Goal: Book appointment/travel/reservation

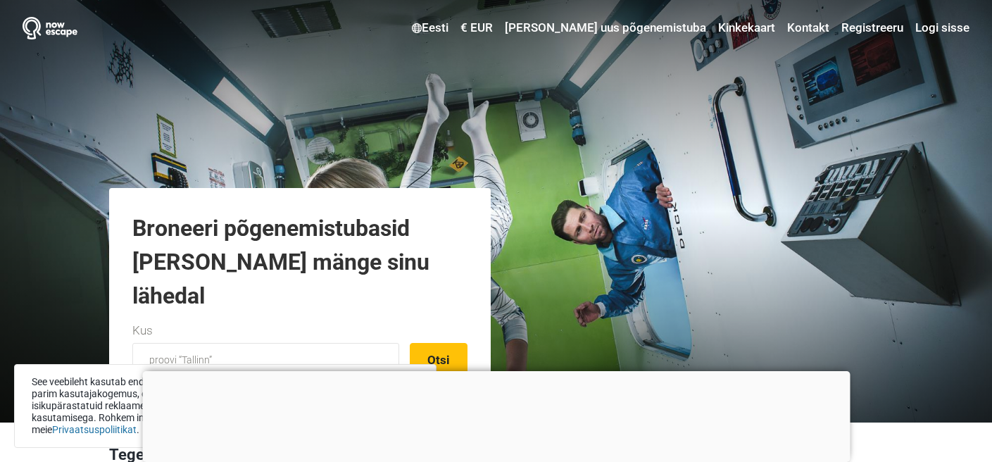
click at [504, 371] on div at bounding box center [496, 371] width 708 height 0
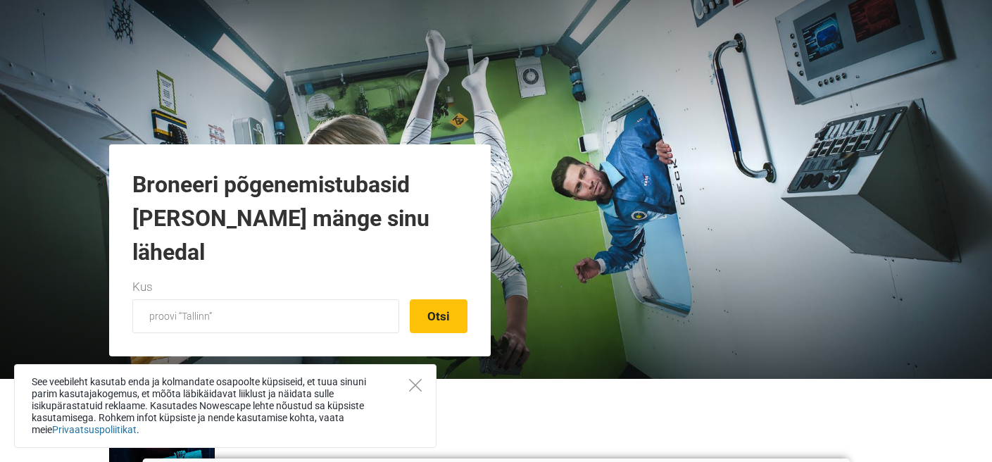
scroll to position [108, 0]
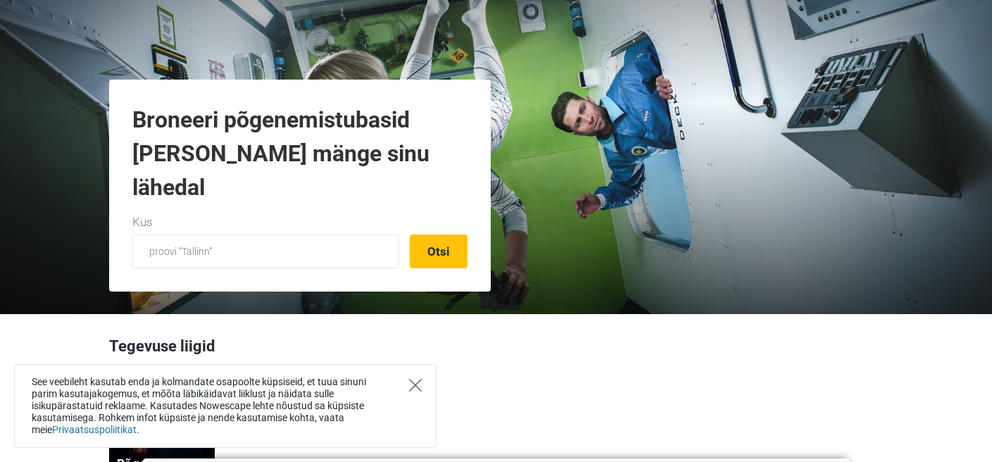
click at [415, 382] on icon "Close" at bounding box center [415, 385] width 13 height 13
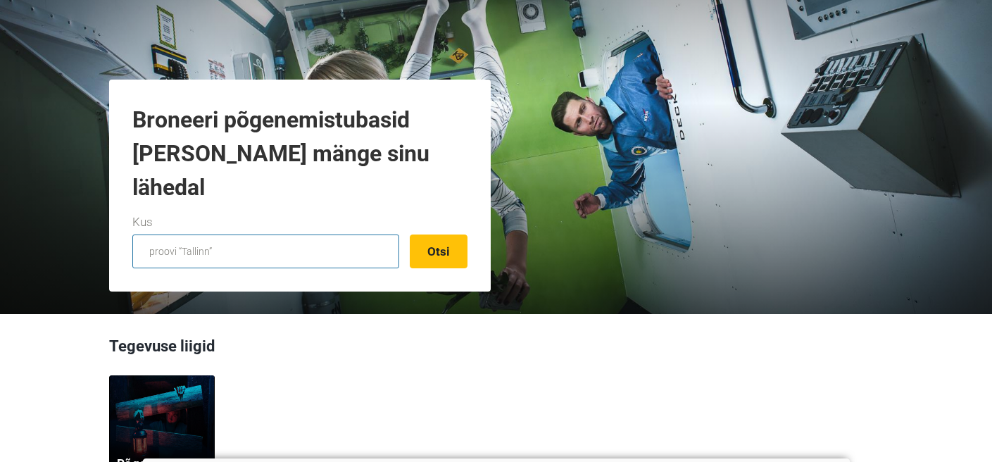
click at [208, 258] on input "text" at bounding box center [265, 251] width 267 height 34
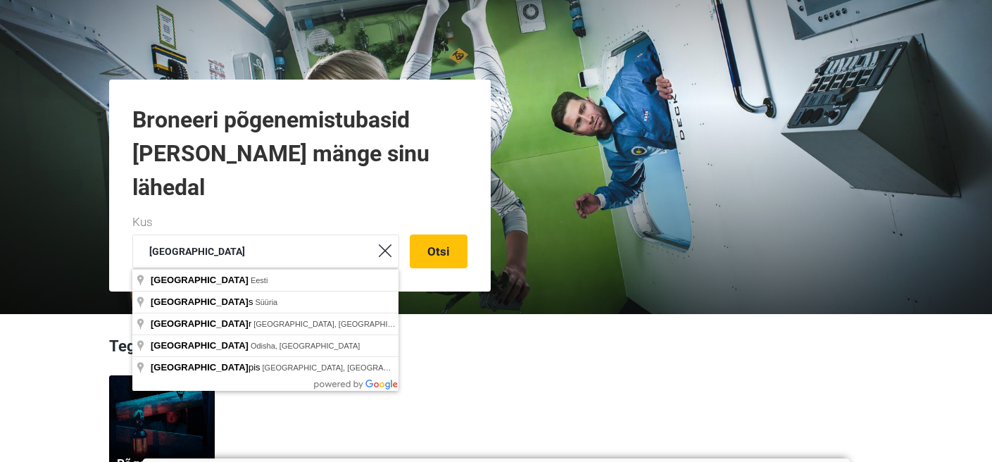
type input "[GEOGRAPHIC_DATA], [GEOGRAPHIC_DATA]"
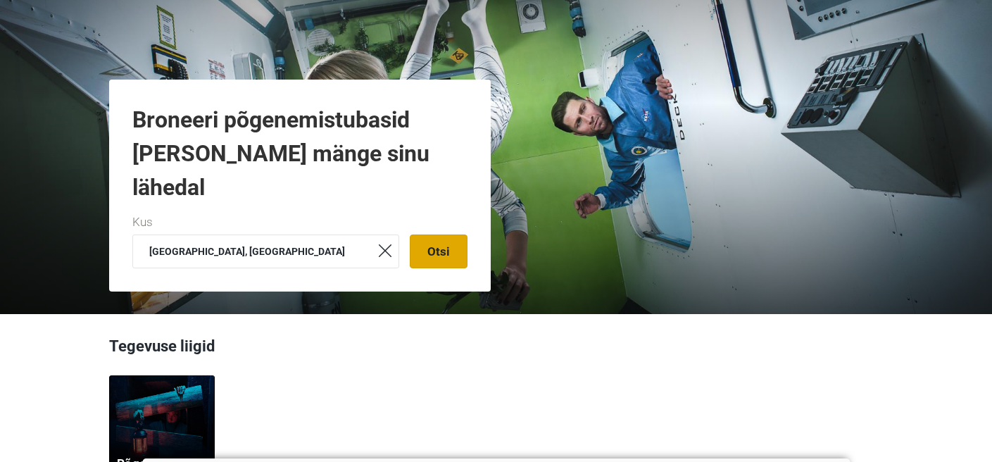
click at [466, 260] on button "Otsi" at bounding box center [439, 251] width 58 height 34
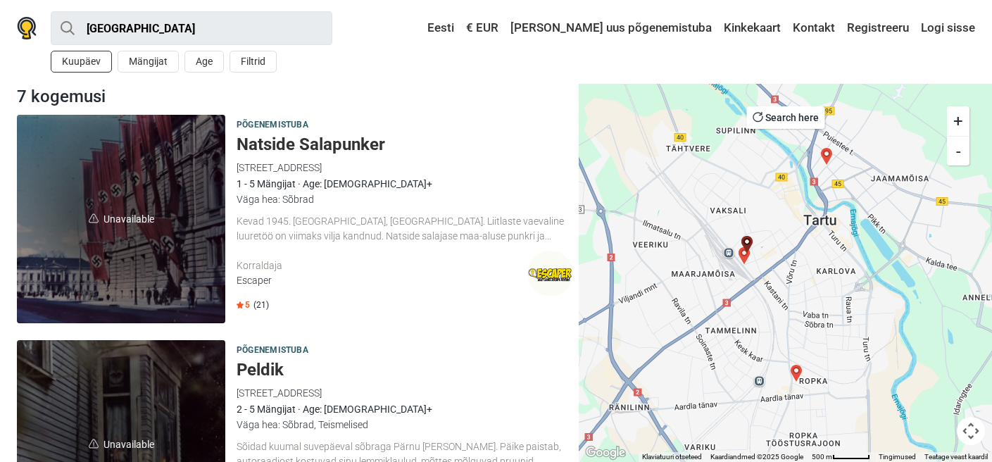
click at [106, 63] on button "Kuupäev" at bounding box center [81, 62] width 61 height 22
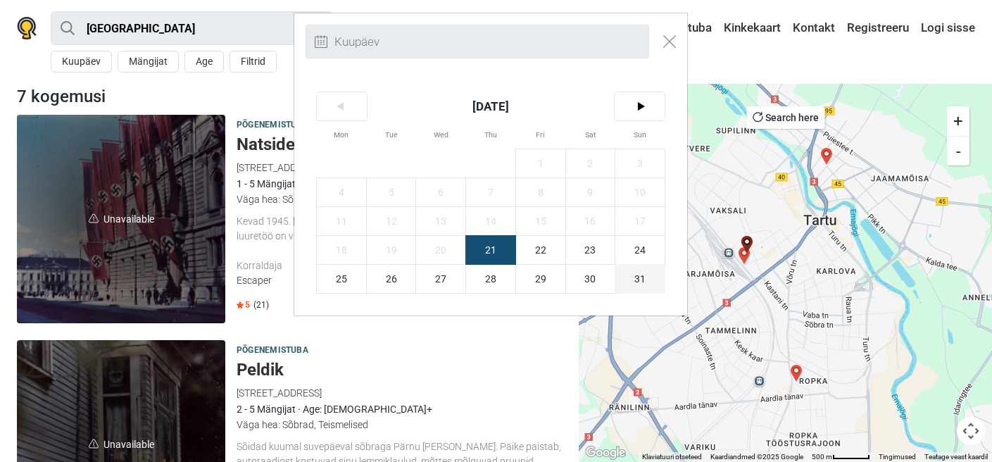
click at [632, 279] on span "31" at bounding box center [639, 279] width 49 height 28
type input "31. august (P)"
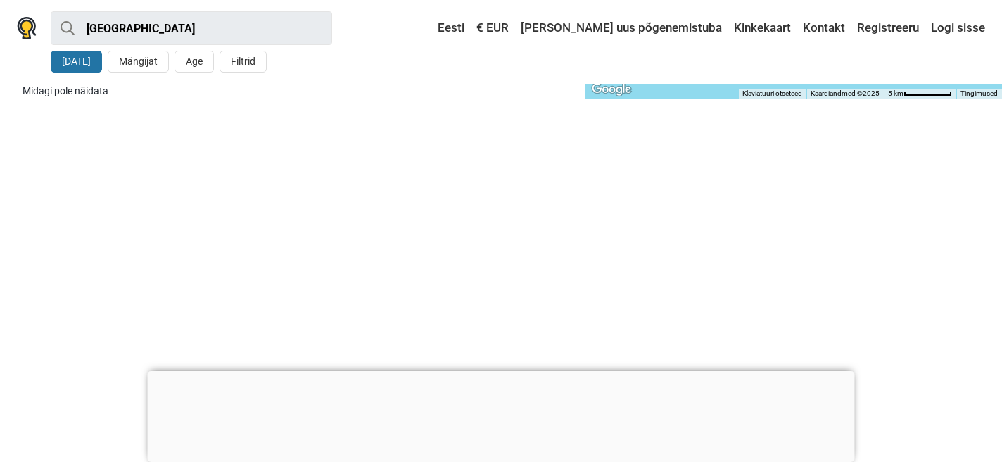
click at [95, 63] on button "[DATE]" at bounding box center [76, 62] width 51 height 22
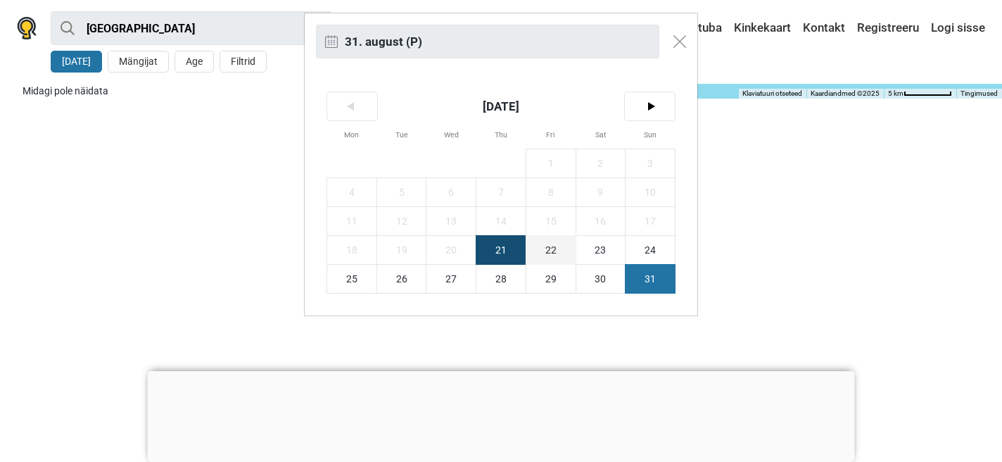
click at [550, 250] on span "22" at bounding box center [551, 250] width 49 height 28
type input "22. august (R)"
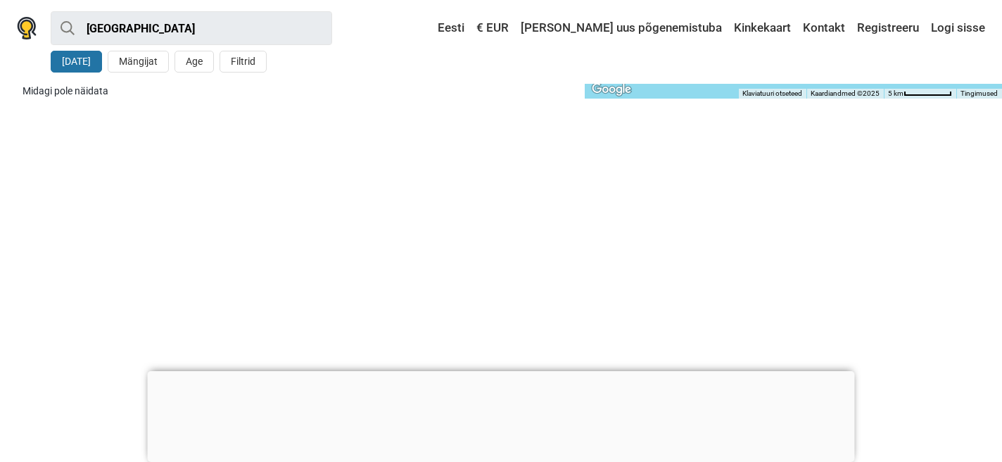
click at [87, 66] on button "[DATE]" at bounding box center [76, 62] width 51 height 22
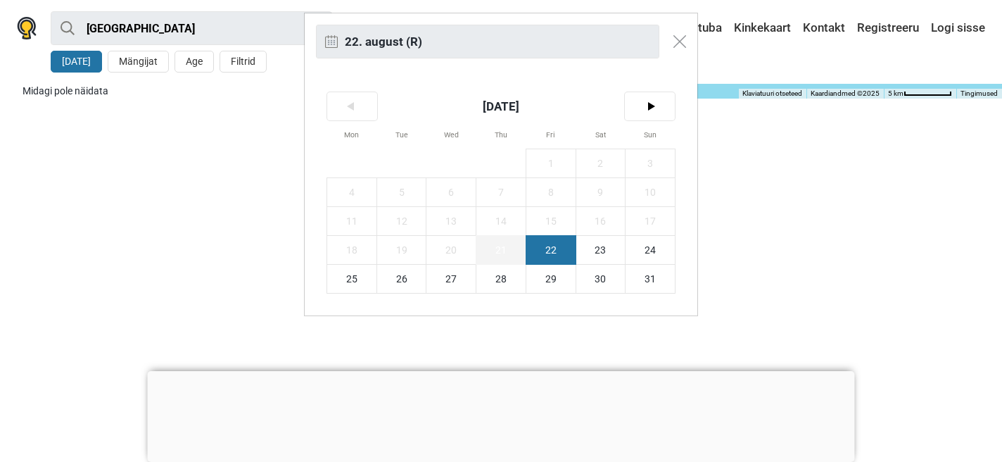
click at [514, 244] on span "21" at bounding box center [501, 250] width 49 height 28
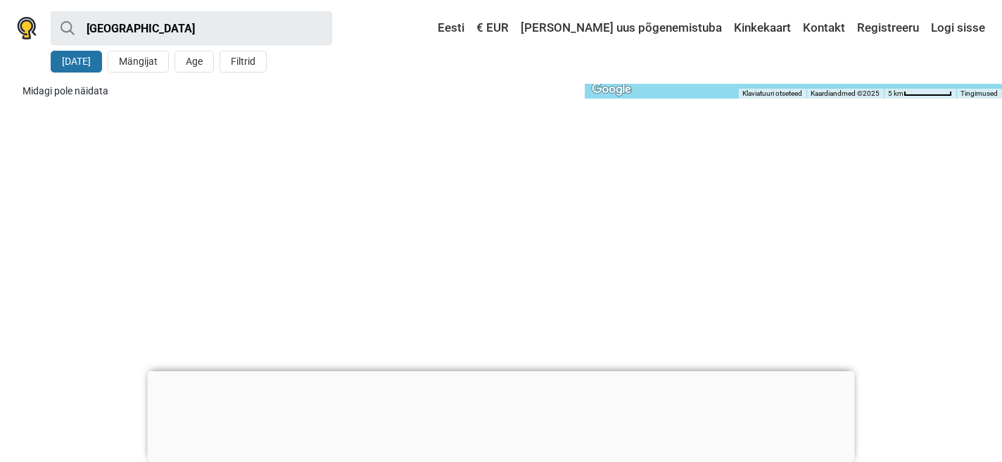
click at [96, 63] on button "[DATE]" at bounding box center [76, 62] width 51 height 22
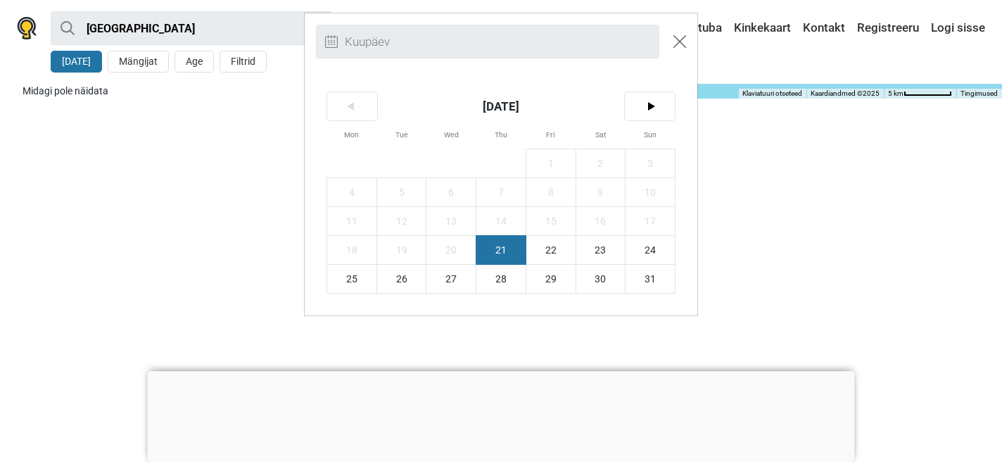
click at [681, 35] on img "Close modal" at bounding box center [680, 41] width 13 height 13
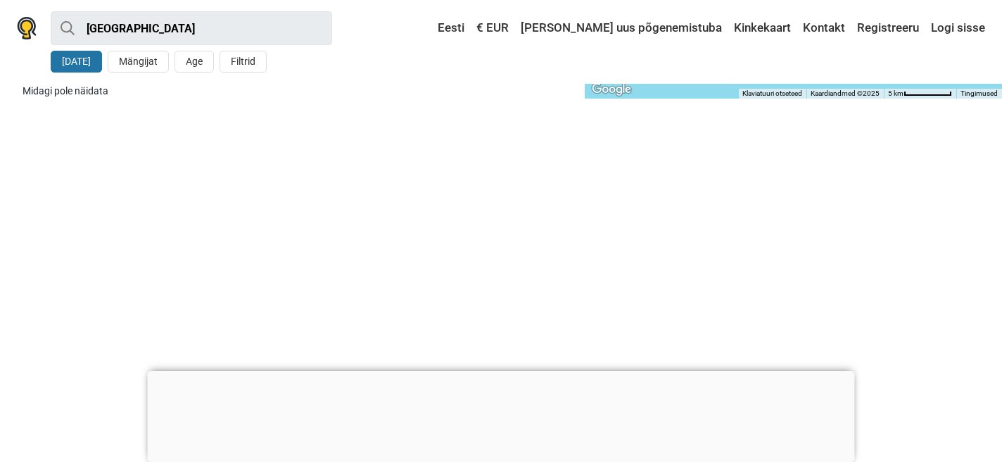
click at [63, 58] on button "[DATE]" at bounding box center [76, 62] width 51 height 22
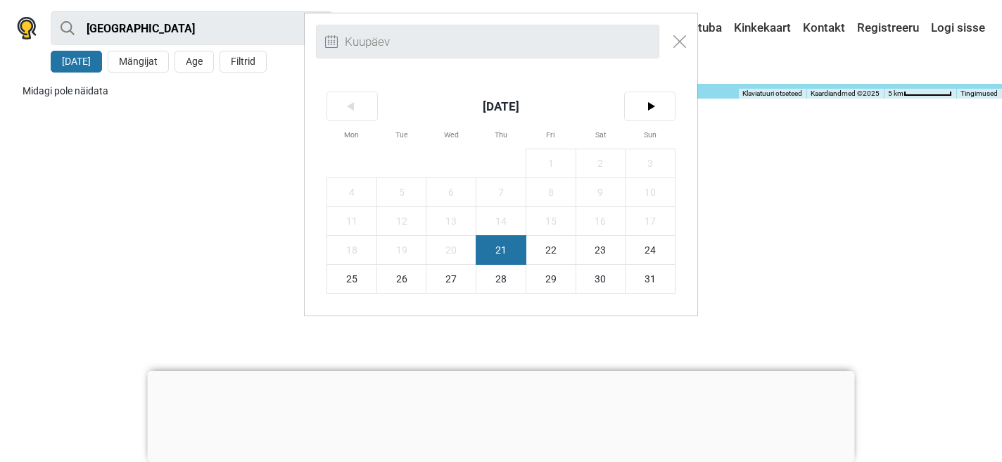
click at [500, 256] on span "21" at bounding box center [501, 250] width 49 height 28
